Goal: Navigation & Orientation: Find specific page/section

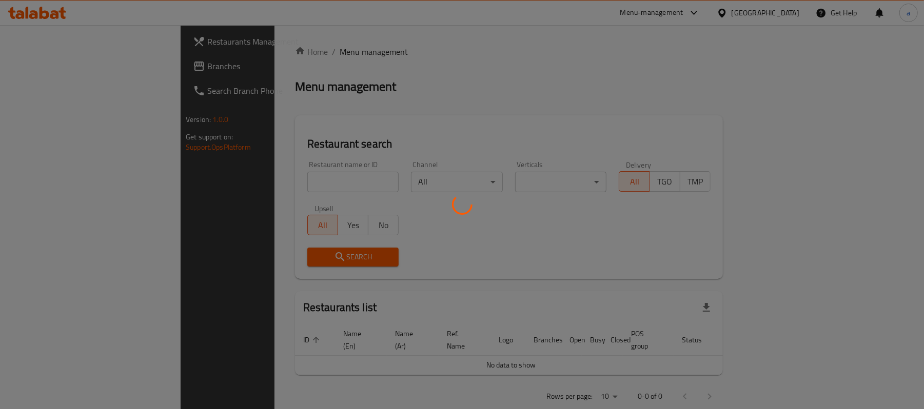
click at [58, 68] on div at bounding box center [462, 204] width 924 height 409
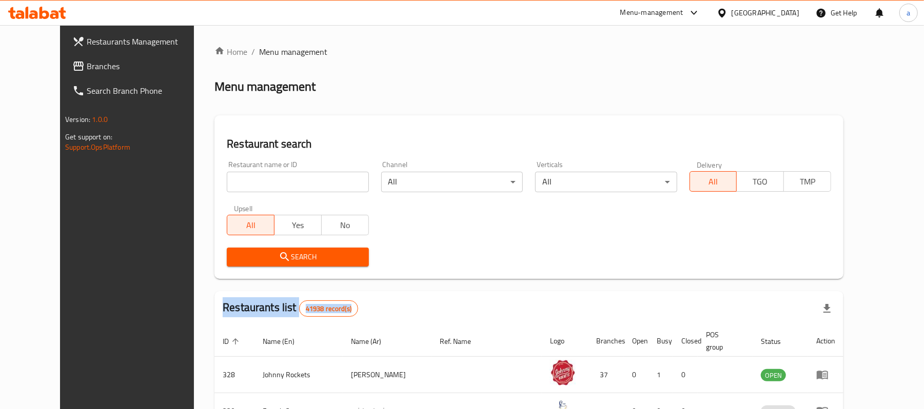
click at [58, 68] on div at bounding box center [462, 204] width 924 height 409
click at [87, 68] on span "Branches" at bounding box center [146, 66] width 119 height 12
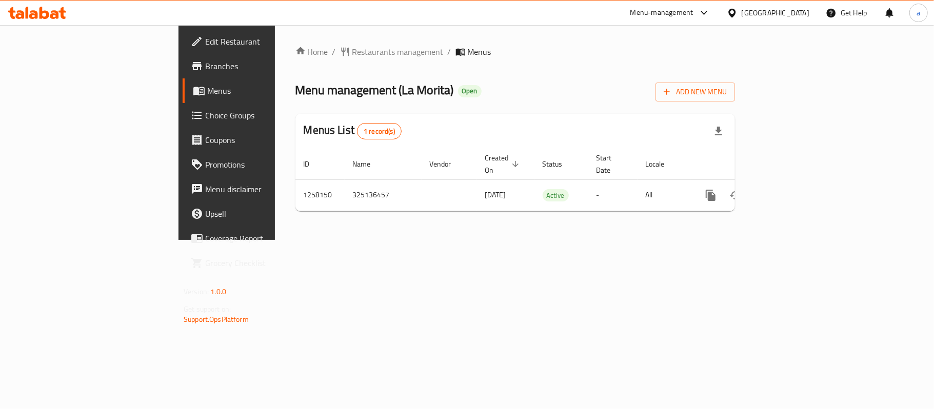
click at [373, 48] on ol "Home / Restaurants management / Menus" at bounding box center [515, 52] width 440 height 12
drag, startPoint x: 284, startPoint y: 94, endPoint x: 330, endPoint y: 90, distance: 46.3
click at [330, 90] on span "Menu management ( [PERSON_NAME] )" at bounding box center [374, 89] width 158 height 23
copy span "La Morita"
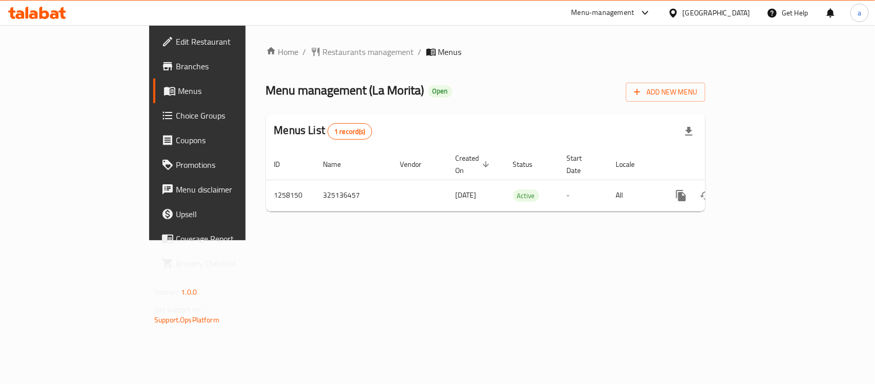
click at [262, 42] on div "Home / Restaurants management / Menus Menu management ( [GEOGRAPHIC_DATA] ) Ope…" at bounding box center [486, 132] width 481 height 215
click at [323, 51] on span "Restaurants management" at bounding box center [368, 52] width 91 height 12
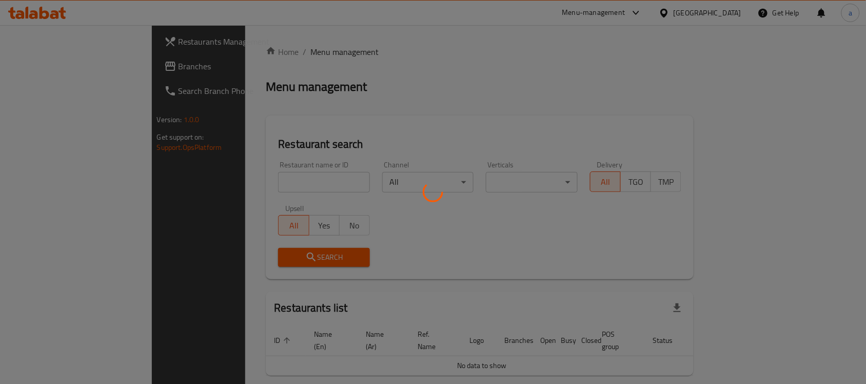
click at [60, 66] on div at bounding box center [433, 192] width 866 height 384
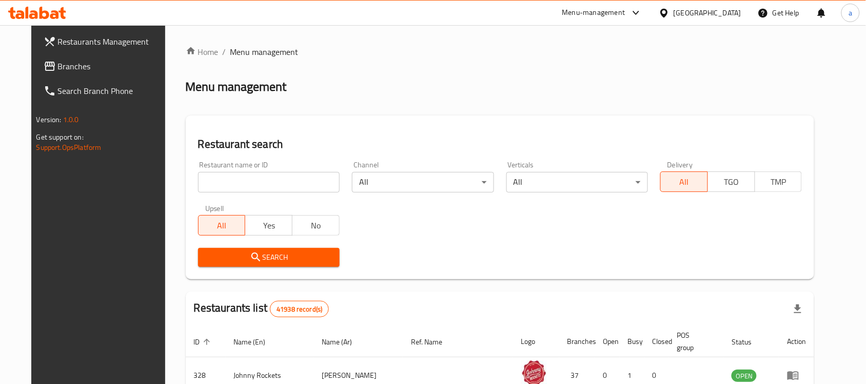
click at [77, 67] on span "Branches" at bounding box center [113, 66] width 110 height 12
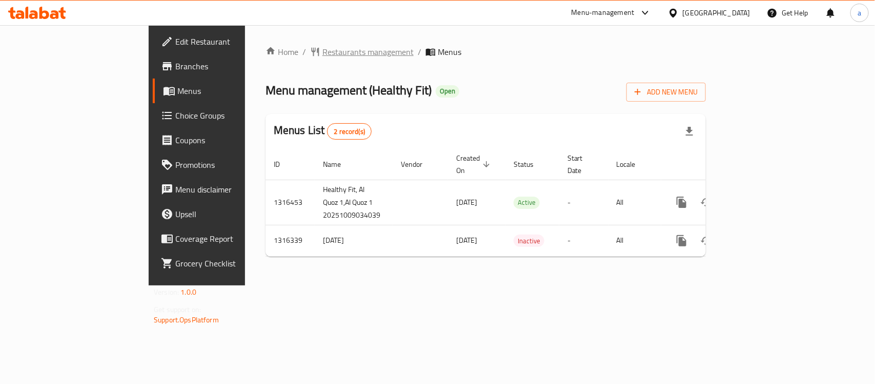
click at [323, 54] on span "Restaurants management" at bounding box center [368, 52] width 91 height 12
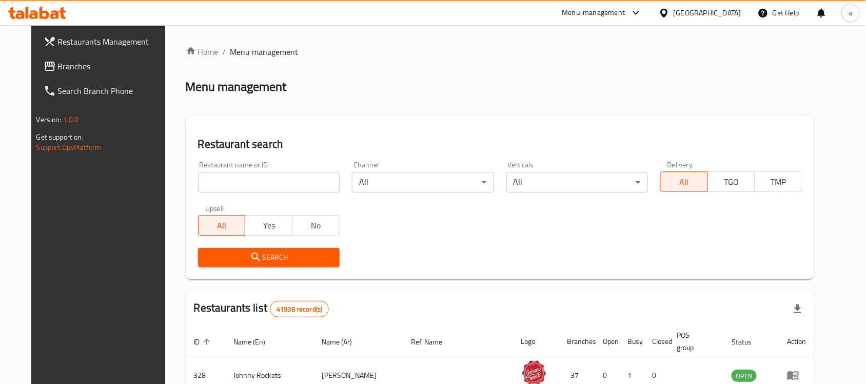
click at [80, 72] on link "Branches" at bounding box center [105, 66] width 141 height 25
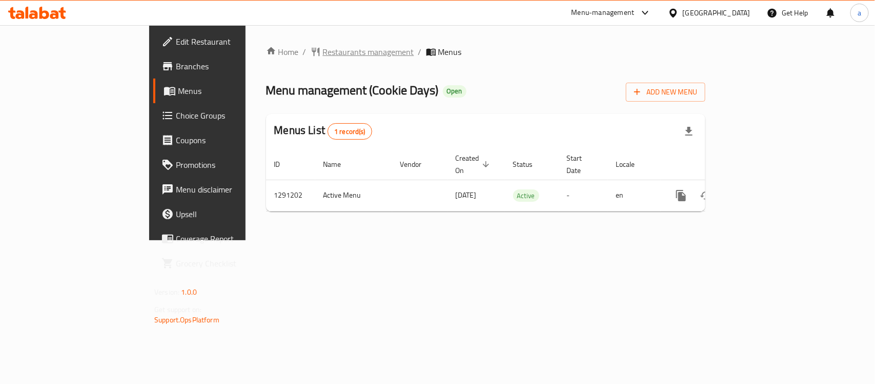
click at [323, 46] on span "Restaurants management" at bounding box center [368, 52] width 91 height 12
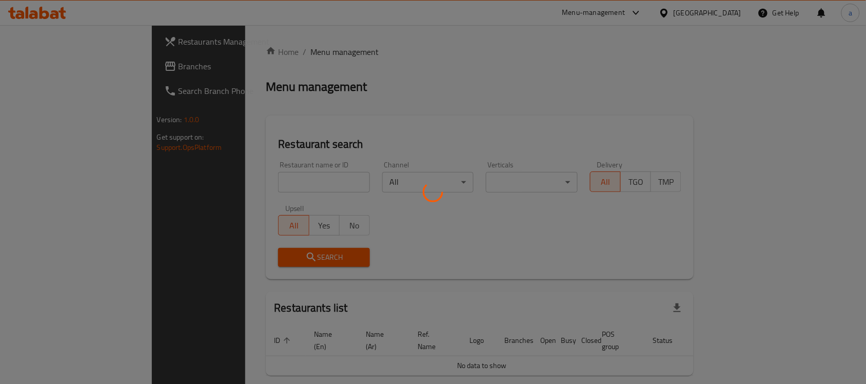
click at [71, 73] on div at bounding box center [433, 192] width 866 height 384
click at [57, 67] on div at bounding box center [433, 192] width 866 height 384
click at [37, 67] on div at bounding box center [433, 192] width 866 height 384
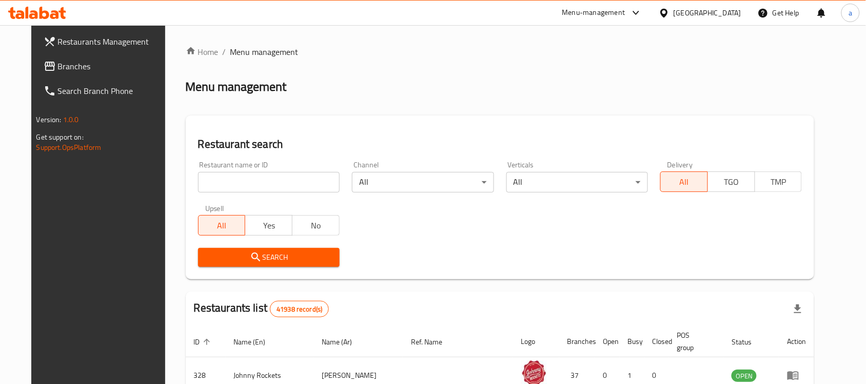
click at [62, 67] on span "Branches" at bounding box center [113, 66] width 110 height 12
